Goal: Transaction & Acquisition: Obtain resource

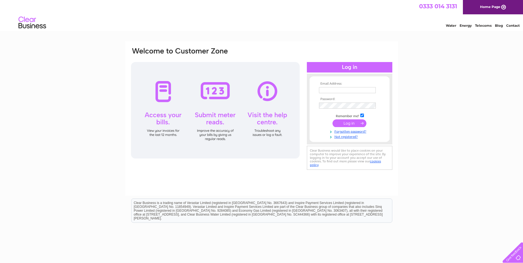
type input "[EMAIL_ADDRESS][DOMAIN_NAME]"
click at [346, 122] on input "submit" at bounding box center [349, 123] width 34 height 8
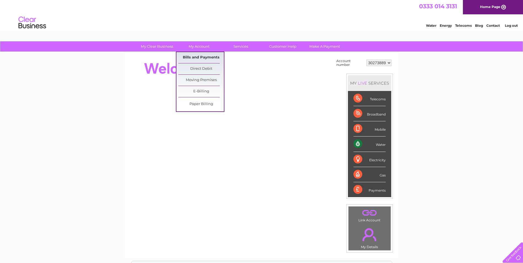
click at [202, 57] on link "Bills and Payments" at bounding box center [200, 57] width 45 height 11
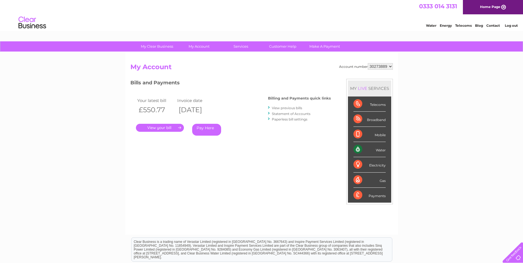
click at [156, 128] on link "." at bounding box center [160, 128] width 48 height 8
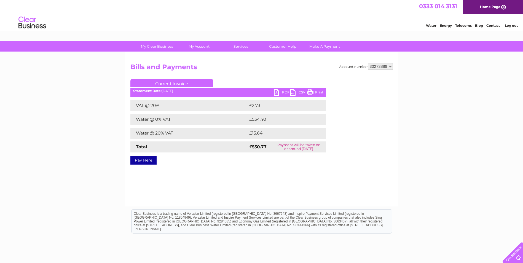
click at [283, 91] on link "PDF" at bounding box center [282, 93] width 17 height 8
click at [173, 83] on link "Current Invoice" at bounding box center [171, 83] width 83 height 8
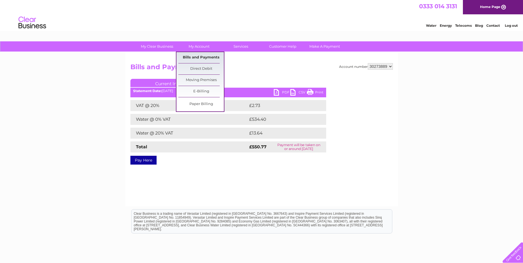
click at [204, 57] on link "Bills and Payments" at bounding box center [200, 57] width 45 height 11
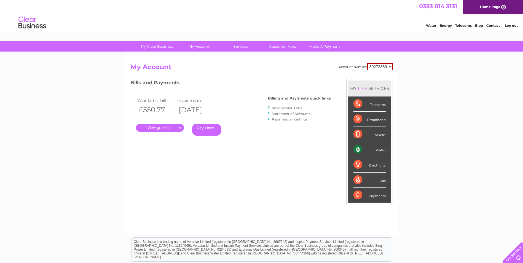
click at [295, 107] on link "View previous bills" at bounding box center [287, 108] width 30 height 4
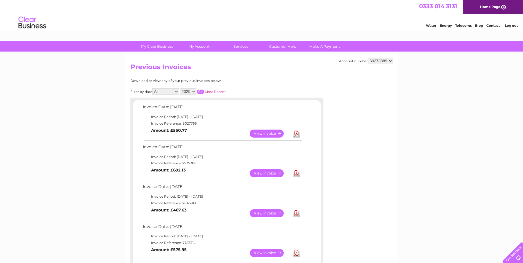
click at [268, 173] on link "View" at bounding box center [270, 173] width 41 height 8
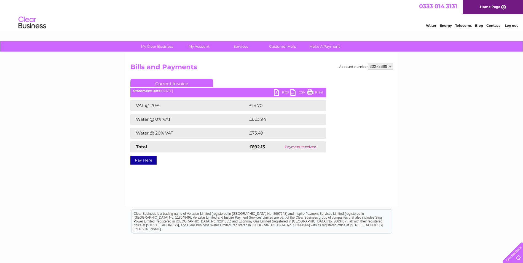
click at [280, 93] on link "PDF" at bounding box center [282, 93] width 17 height 8
